Goal: Task Accomplishment & Management: Manage account settings

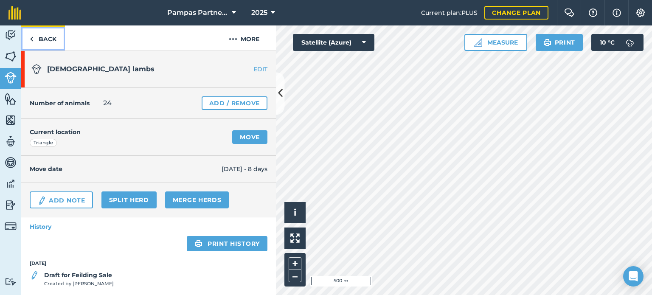
click at [40, 39] on link "Back" at bounding box center [43, 37] width 44 height 25
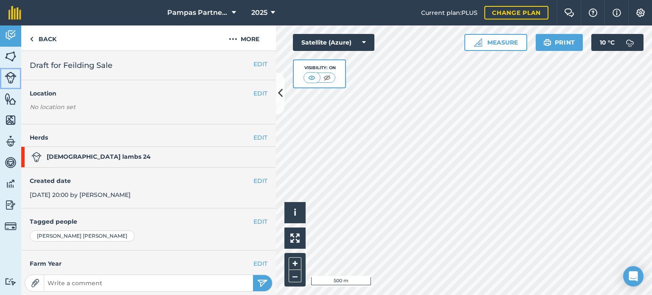
click at [15, 76] on img at bounding box center [11, 78] width 12 height 12
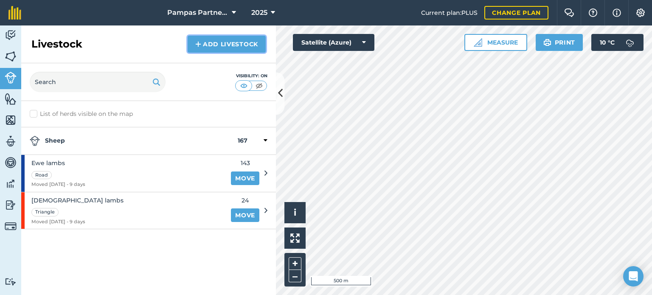
click at [210, 40] on link "Add Livestock" at bounding box center [226, 44] width 78 height 17
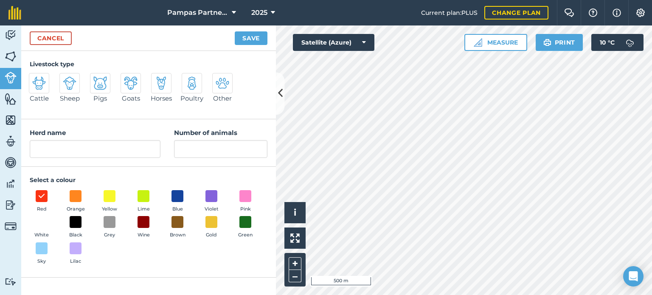
click at [37, 84] on img at bounding box center [39, 83] width 14 height 14
click at [35, 78] on input "Cattle" at bounding box center [33, 76] width 6 height 6
radio input "true"
type input "Cattle"
click at [200, 154] on input "Number of animals" at bounding box center [220, 149] width 93 height 18
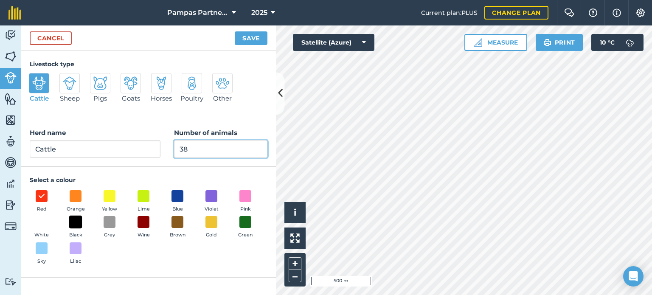
type input "38"
click at [79, 224] on span at bounding box center [75, 221] width 13 height 13
click at [249, 39] on button "Save" at bounding box center [251, 38] width 33 height 14
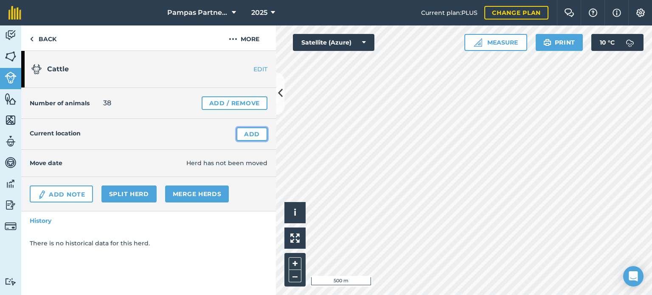
click at [259, 136] on link "Add" at bounding box center [251, 134] width 31 height 14
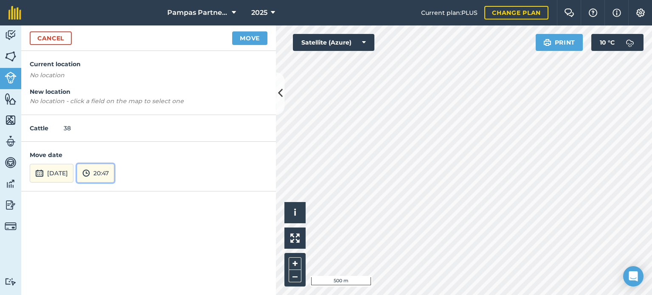
click at [114, 171] on button "20:47" at bounding box center [95, 173] width 37 height 19
click at [113, 115] on button "16:00" at bounding box center [97, 115] width 40 height 14
click at [253, 36] on button "Move" at bounding box center [249, 38] width 35 height 14
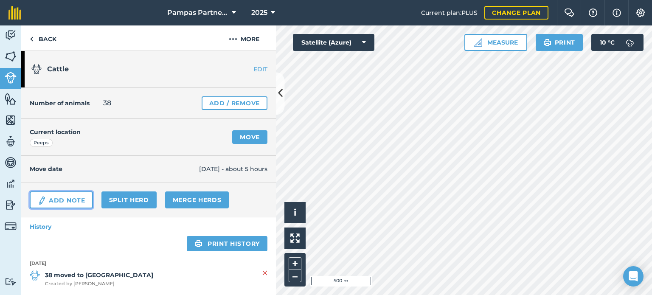
click at [72, 199] on link "Add Note" at bounding box center [61, 199] width 63 height 17
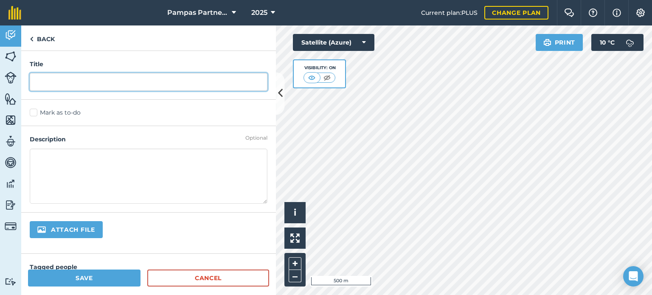
click at [64, 84] on input "text" at bounding box center [149, 82] width 238 height 18
type input "P"
type input "R2 Friesian bulls"
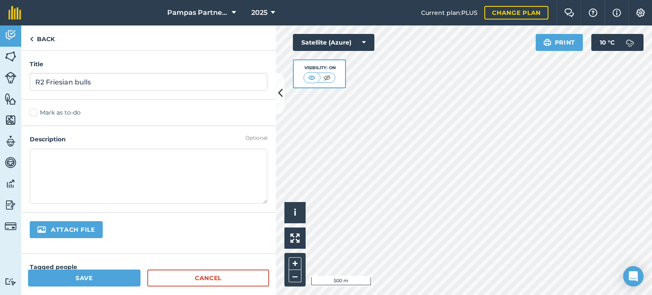
click at [67, 159] on textarea at bounding box center [149, 175] width 238 height 55
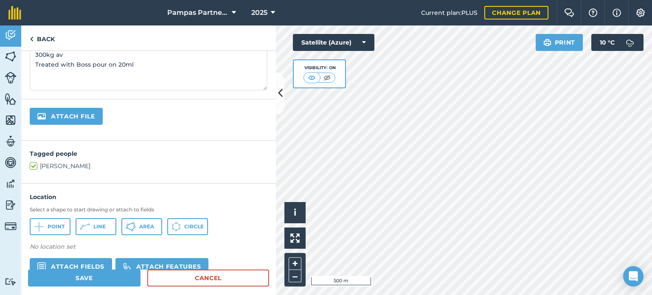
scroll to position [207, 0]
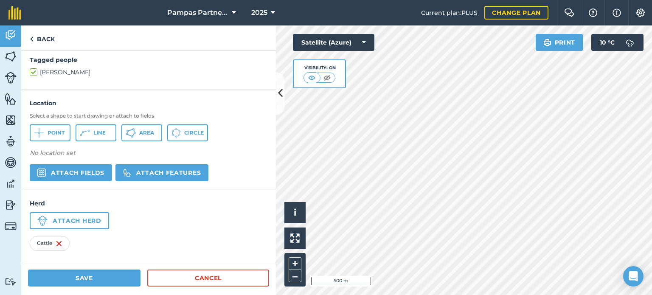
type textarea "Ex Patricks 300kg av Treated with Boss pour on 20ml"
click at [79, 273] on button "Save" at bounding box center [84, 277] width 112 height 17
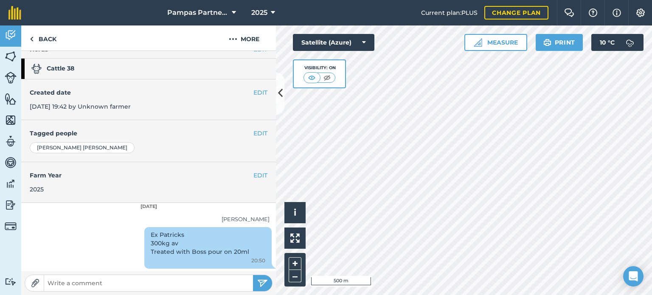
scroll to position [3, 0]
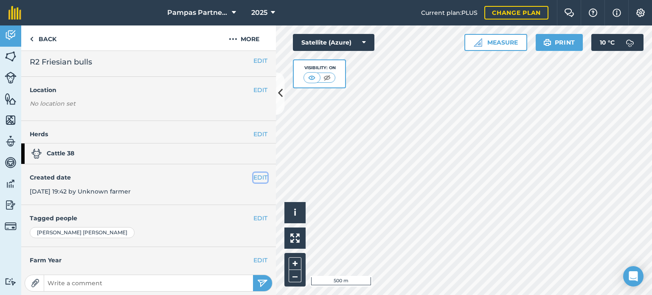
click at [255, 175] on button "EDIT" at bounding box center [260, 177] width 14 height 9
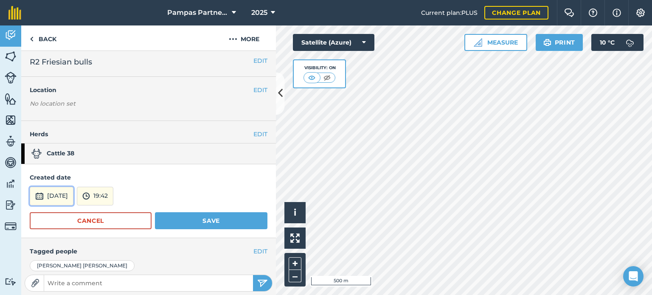
click at [61, 195] on button "[DATE]" at bounding box center [52, 196] width 44 height 19
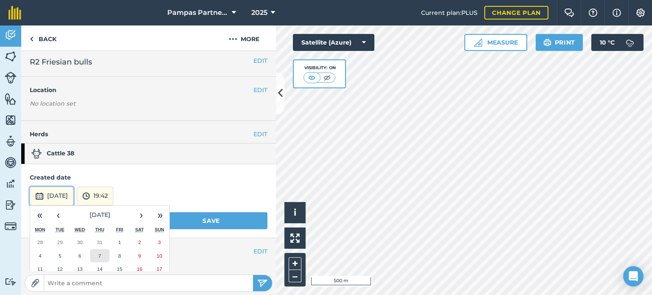
scroll to position [88, 0]
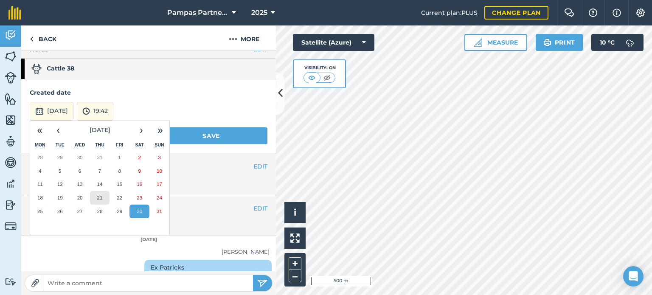
click at [100, 196] on abbr "21" at bounding box center [100, 198] width 6 height 6
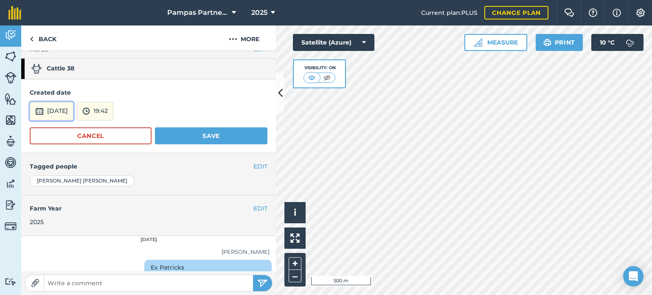
click at [39, 110] on img at bounding box center [39, 111] width 8 height 10
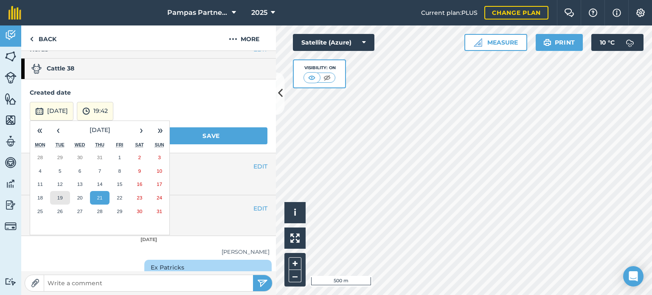
click at [61, 197] on abbr "19" at bounding box center [60, 198] width 6 height 6
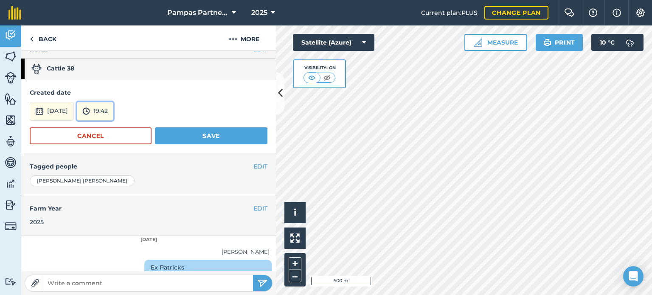
click at [113, 108] on button "19:42" at bounding box center [95, 111] width 36 height 19
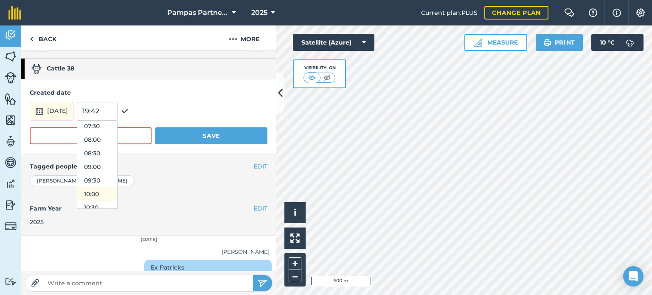
scroll to position [248, 0]
click at [114, 202] on button "12:00" at bounding box center [97, 206] width 40 height 14
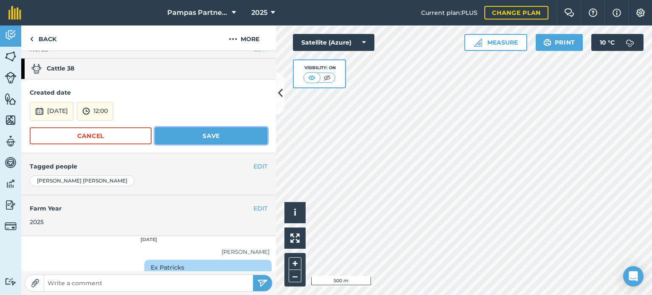
click at [207, 135] on button "Save" at bounding box center [211, 135] width 112 height 17
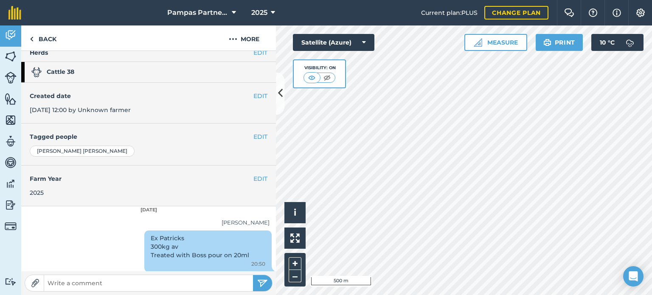
scroll to position [88, 0]
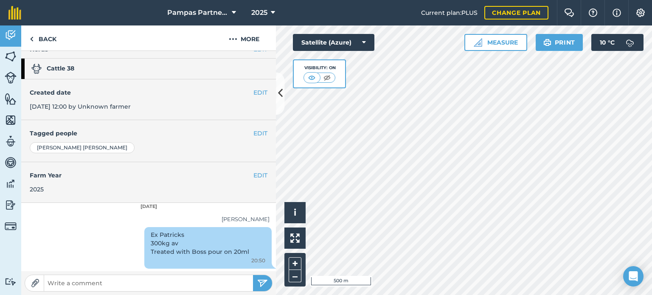
click at [209, 246] on div "Ex [PERSON_NAME] 300kg av Treated with Boss pour on 20ml 20:50" at bounding box center [207, 248] width 127 height 42
click at [149, 205] on div "[DATE]" at bounding box center [148, 207] width 255 height 8
click at [149, 250] on div "Ex [PERSON_NAME] 300kg av Treated with Boss pour on 20ml 20:50" at bounding box center [207, 248] width 127 height 42
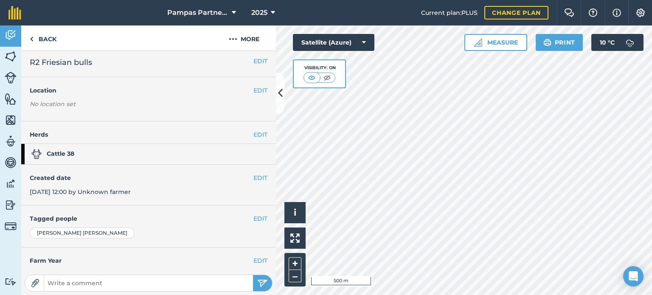
scroll to position [0, 0]
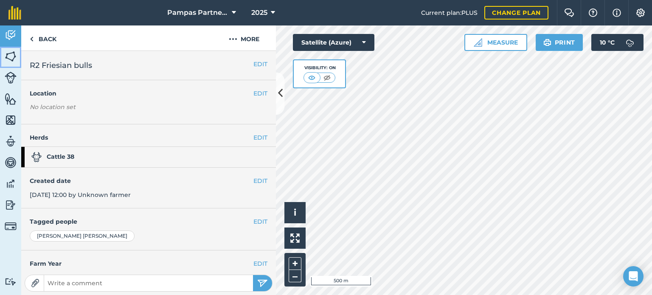
click at [12, 55] on img at bounding box center [11, 56] width 12 height 13
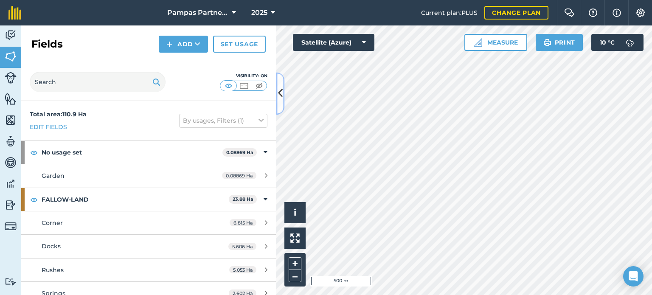
click at [279, 95] on icon at bounding box center [280, 93] width 5 height 15
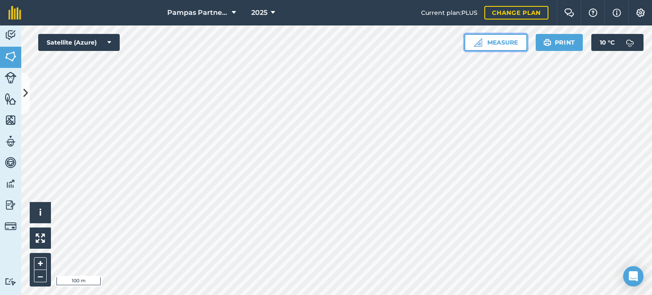
click at [481, 43] on img at bounding box center [477, 42] width 8 height 8
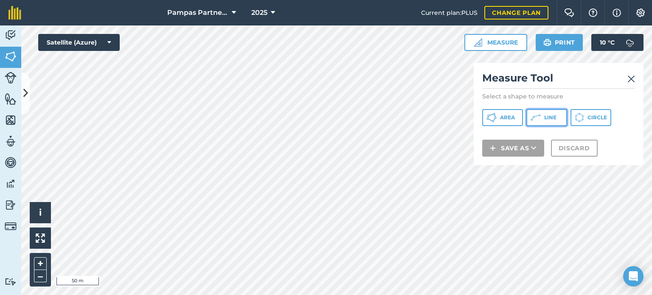
click at [538, 118] on icon at bounding box center [535, 117] width 10 height 10
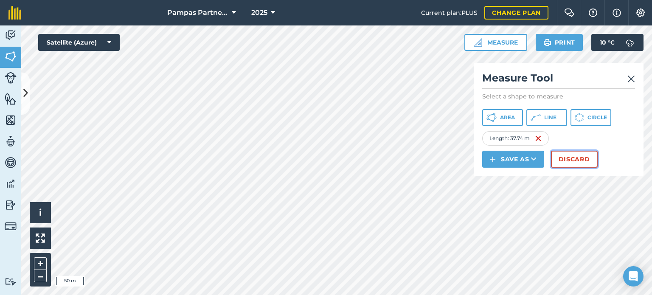
click at [569, 157] on button "Discard" at bounding box center [574, 159] width 47 height 17
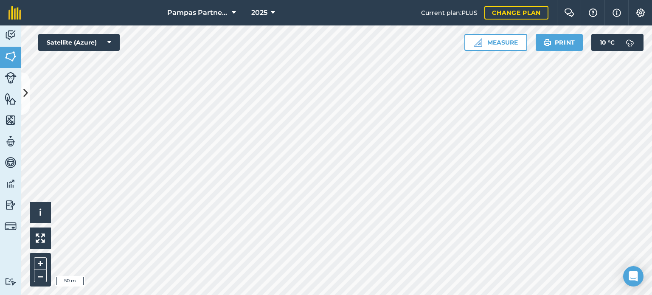
click at [573, 39] on div "Click to start drawing i © 2025 TomTom, Microsoft 50 m + – Satellite (Azure) Me…" at bounding box center [336, 159] width 630 height 269
click at [496, 42] on button "Measure" at bounding box center [495, 42] width 63 height 17
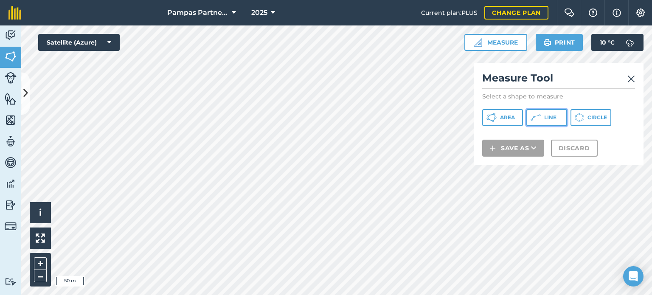
click at [532, 117] on icon at bounding box center [533, 117] width 2 height 2
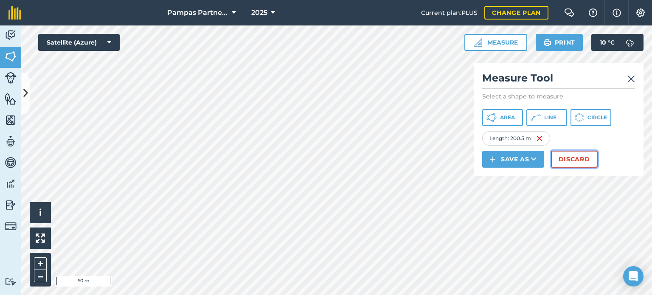
click at [560, 164] on button "Discard" at bounding box center [574, 159] width 47 height 17
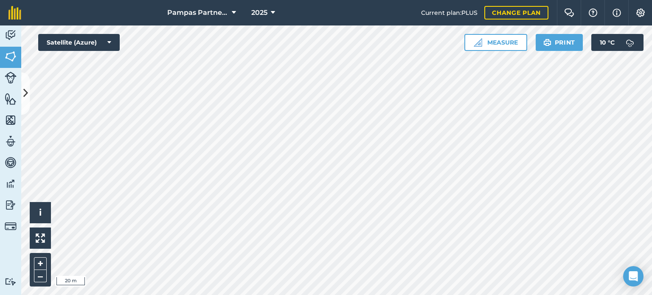
click at [426, 294] on html "Pampas Partnership 2025 Current plan : PLUS Change plan Farm Chat Help Info Set…" at bounding box center [326, 147] width 652 height 295
click at [459, 294] on html "Pampas Partnership 2025 Current plan : PLUS Change plan Farm Chat Help Info Set…" at bounding box center [326, 147] width 652 height 295
click at [495, 39] on button "Measure" at bounding box center [495, 42] width 63 height 17
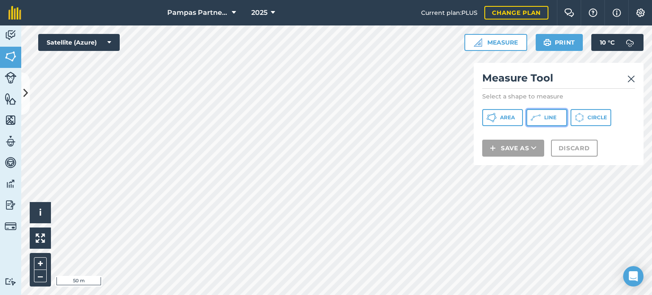
click at [538, 122] on icon at bounding box center [535, 117] width 10 height 10
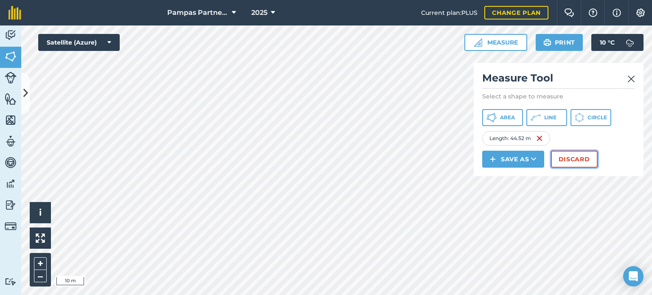
click at [569, 159] on button "Discard" at bounding box center [574, 159] width 47 height 17
